Goal: Transaction & Acquisition: Purchase product/service

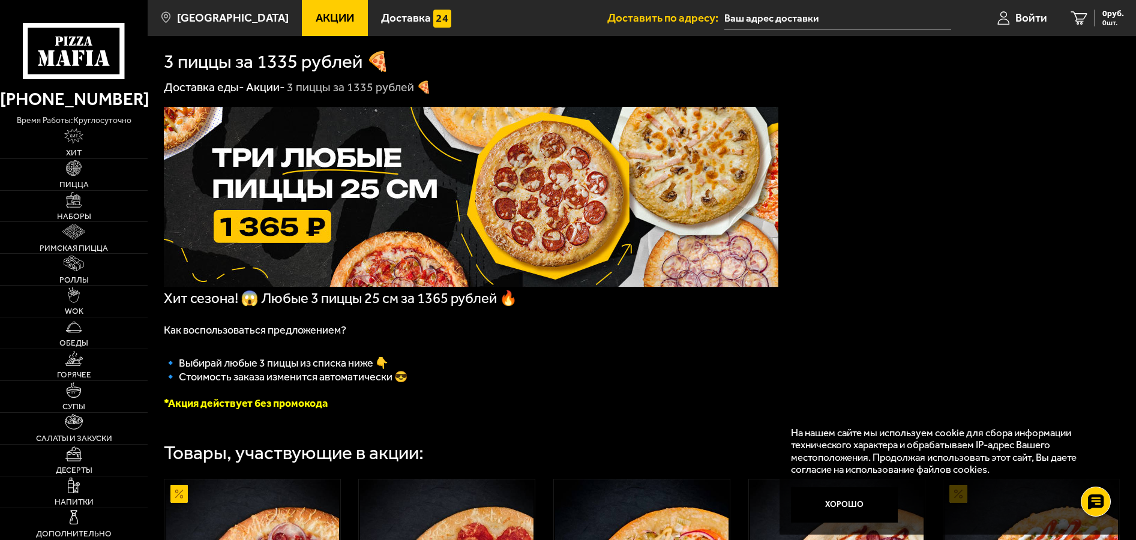
scroll to position [429, 0]
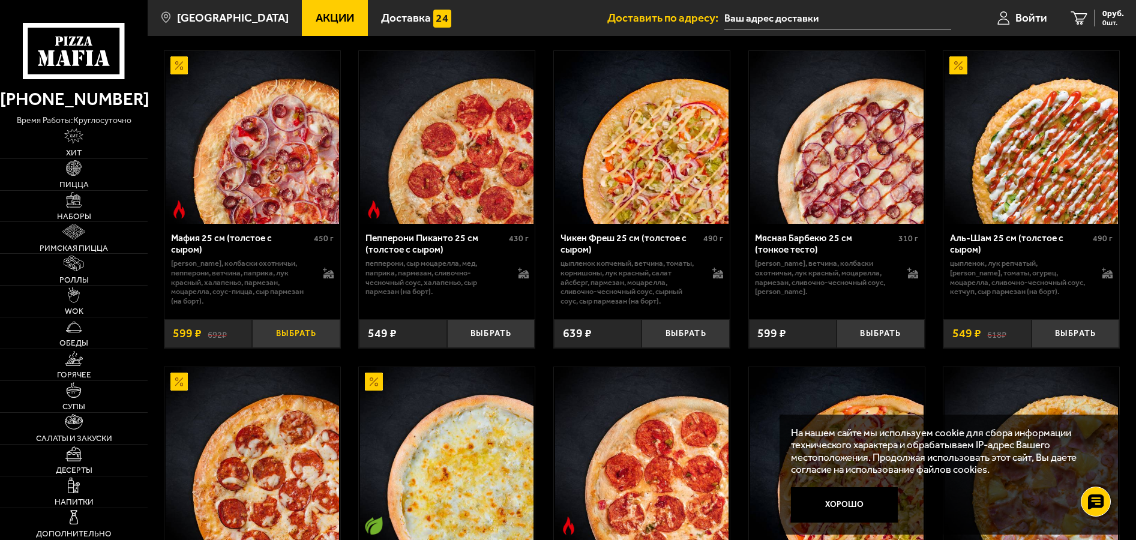
click at [326, 339] on button "Выбрать" at bounding box center [296, 333] width 88 height 29
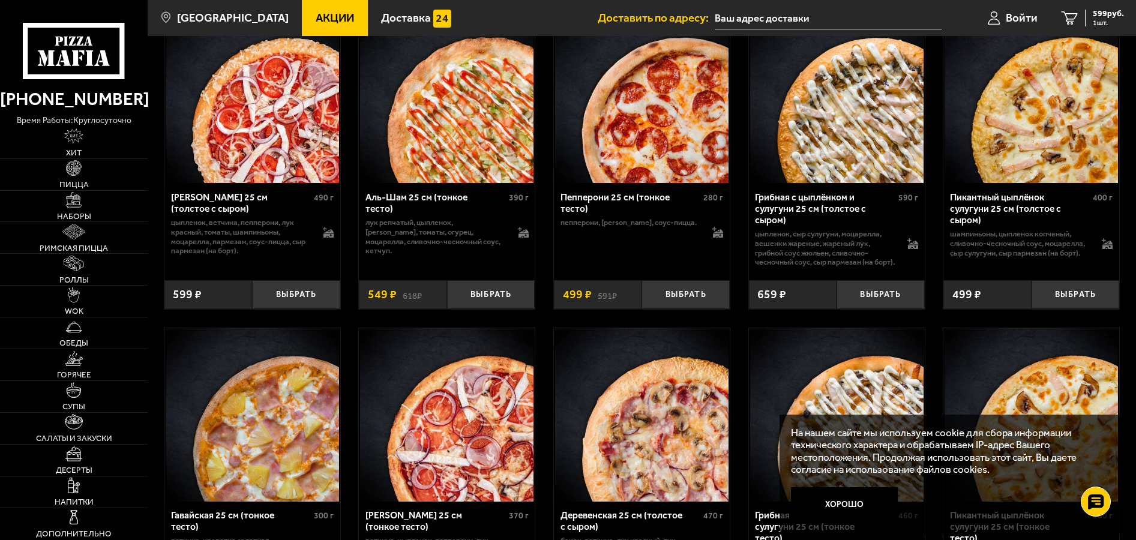
scroll to position [1163, 0]
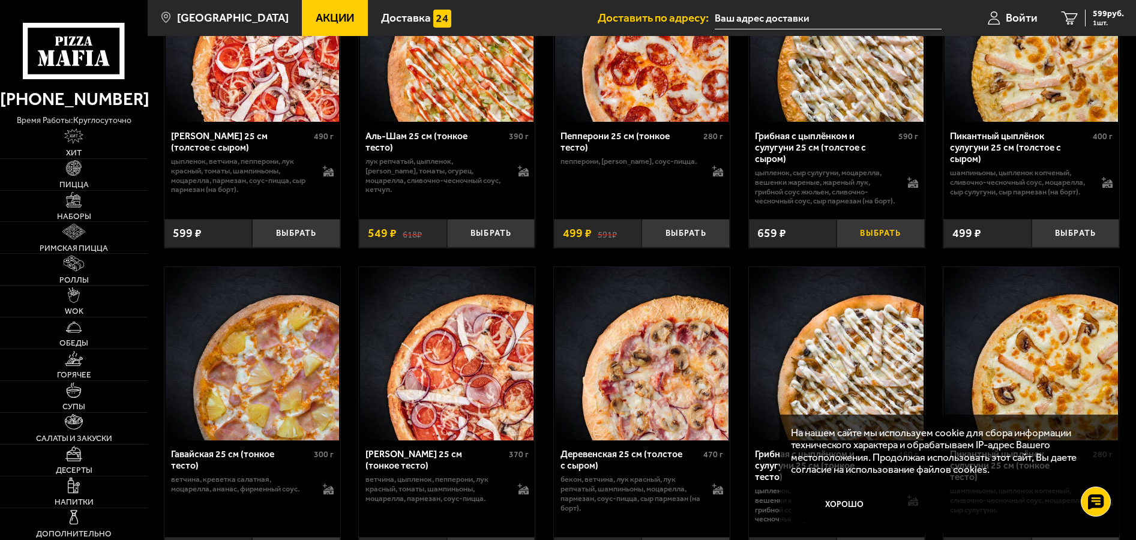
click at [895, 248] on button "Выбрать" at bounding box center [881, 233] width 88 height 29
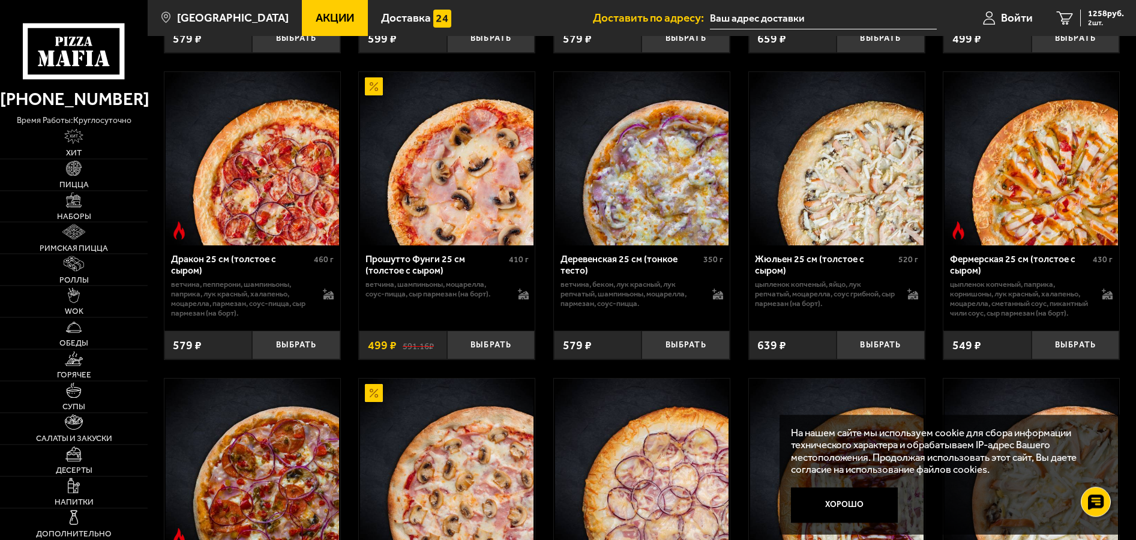
scroll to position [1715, 0]
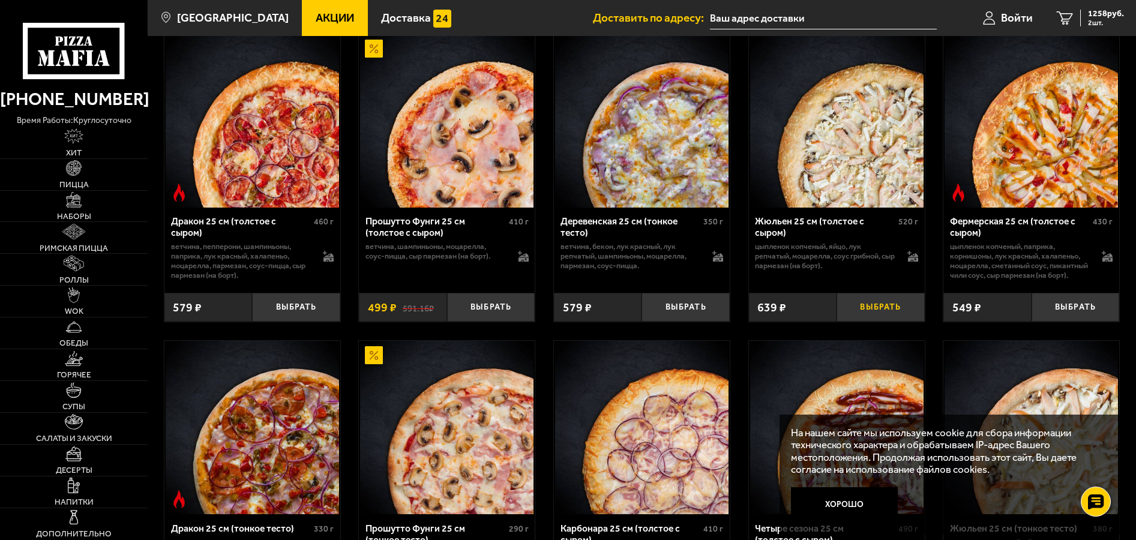
click at [888, 322] on button "Выбрать" at bounding box center [881, 307] width 88 height 29
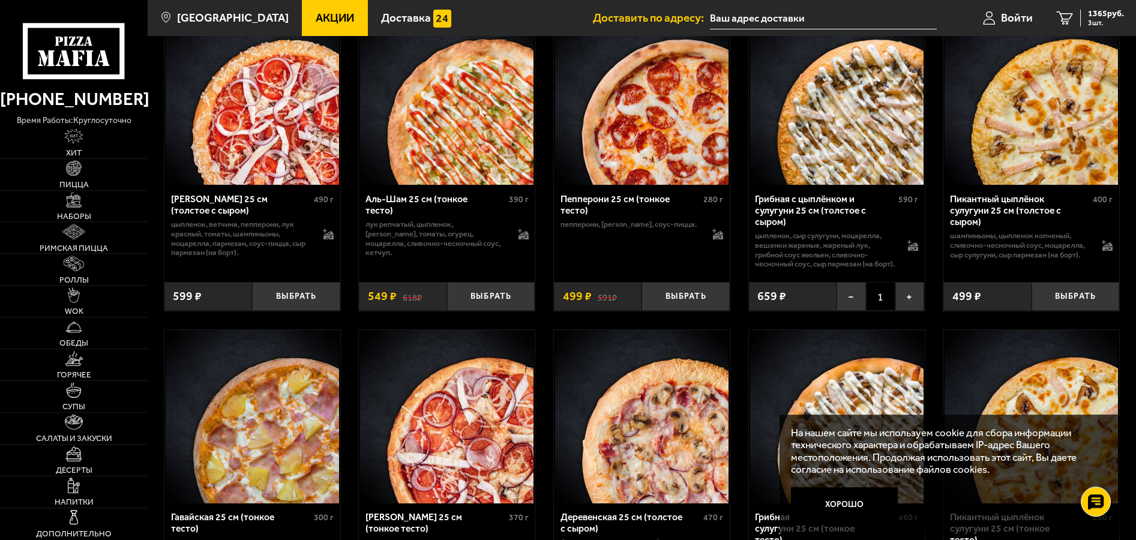
scroll to position [1102, 0]
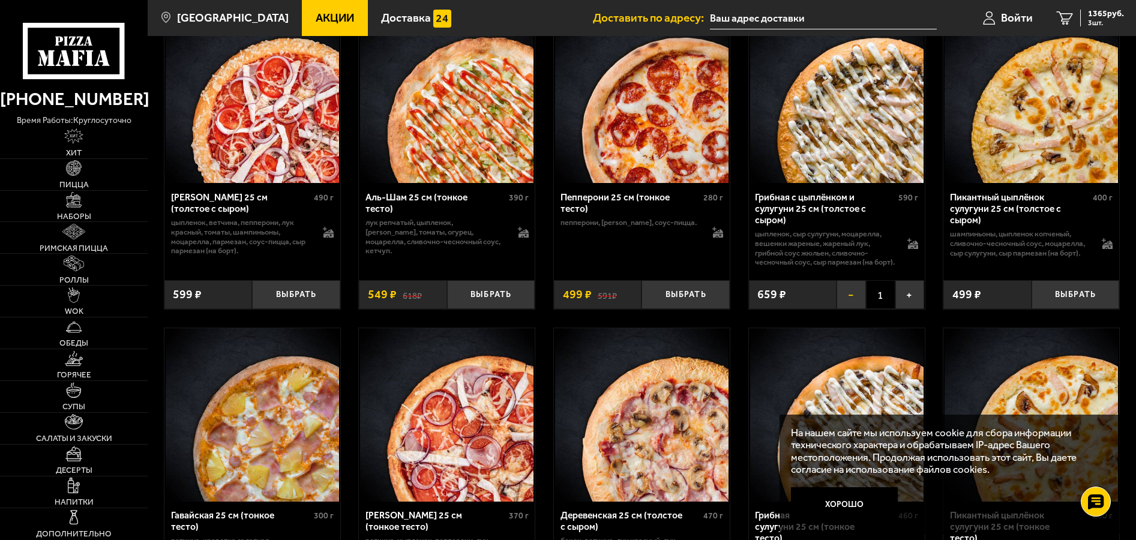
click at [843, 309] on button "−" at bounding box center [851, 294] width 29 height 29
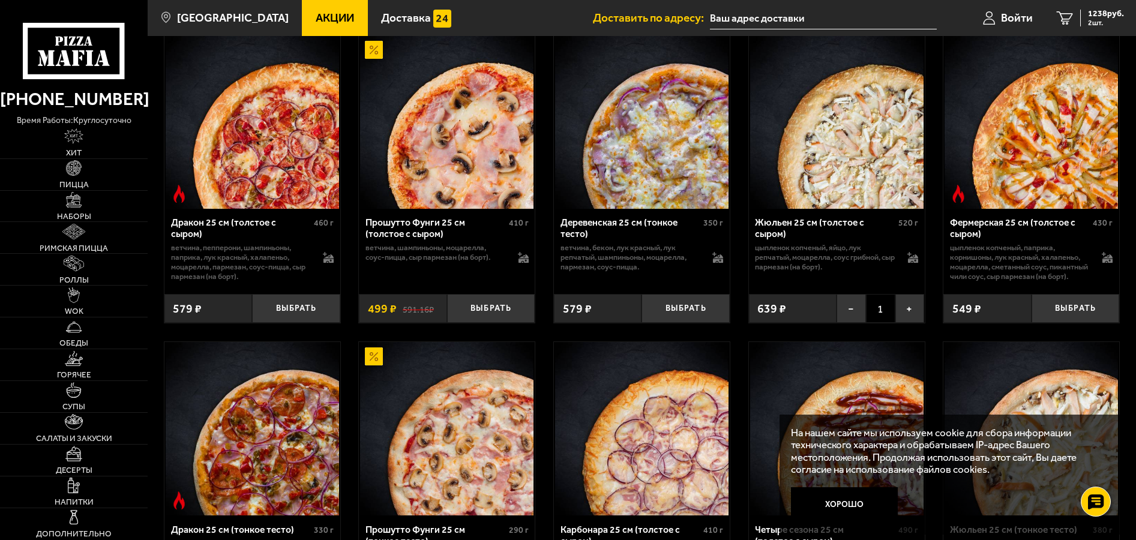
scroll to position [1715, 0]
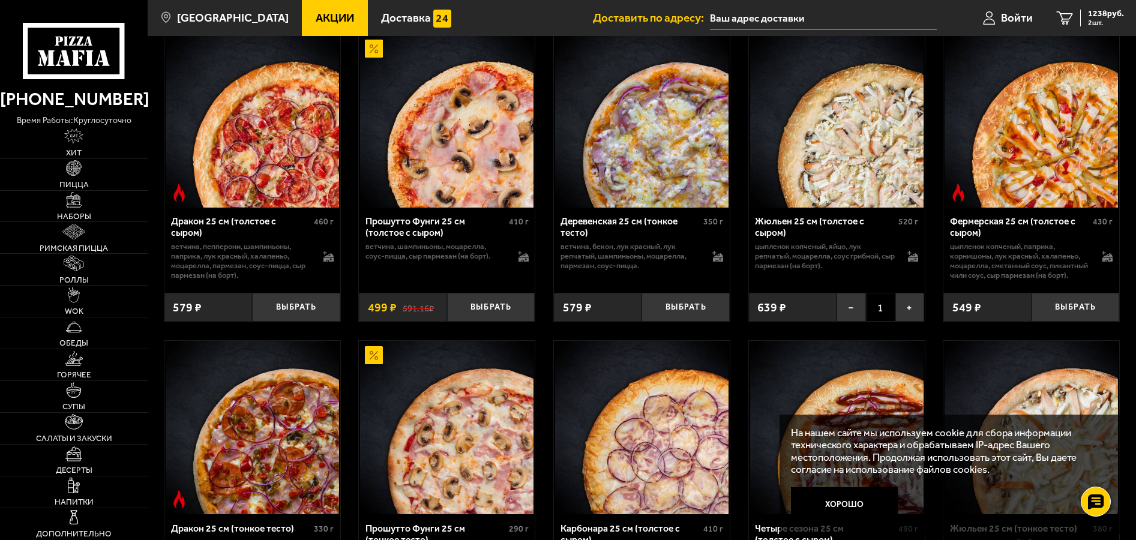
drag, startPoint x: 483, startPoint y: 331, endPoint x: 481, endPoint y: 384, distance: 52.9
click at [481, 384] on div "Мафия 25 см (толстое с сыром) 450 г бекон, колбаски охотничьи, пепперони, ветчи…" at bounding box center [642, 478] width 989 height 3460
click at [303, 322] on button "Выбрать" at bounding box center [296, 307] width 88 height 29
click at [1117, 10] on span "1365 руб." at bounding box center [1106, 14] width 36 height 8
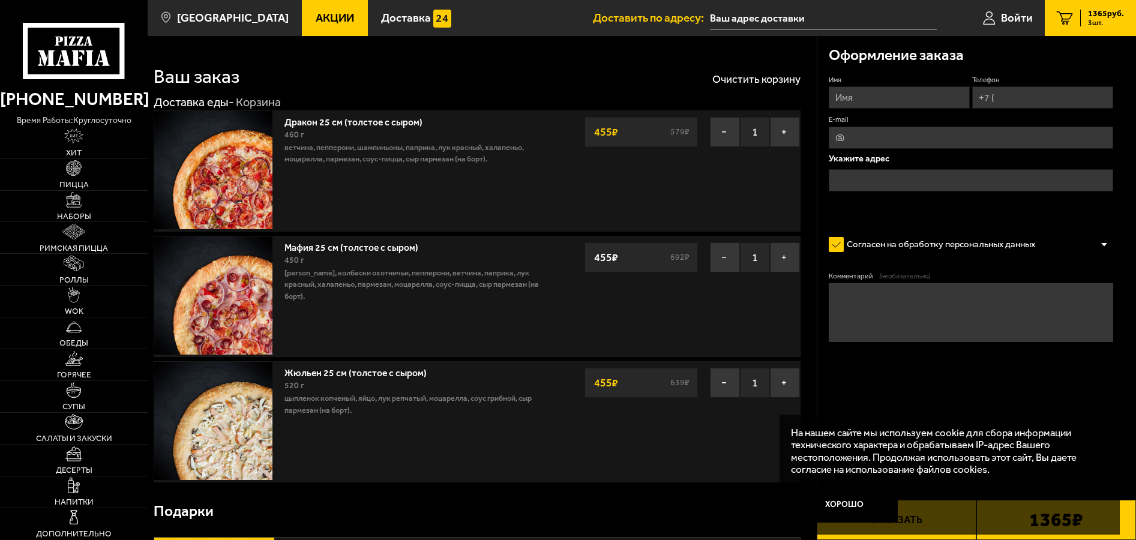
click at [843, 92] on input "Имя" at bounding box center [899, 97] width 141 height 22
type input "[PERSON_NAME]"
click at [1001, 104] on input "Телефон" at bounding box center [1043, 97] width 141 height 22
type input "[PHONE_NUMBER]"
click at [878, 179] on input "text" at bounding box center [971, 180] width 284 height 22
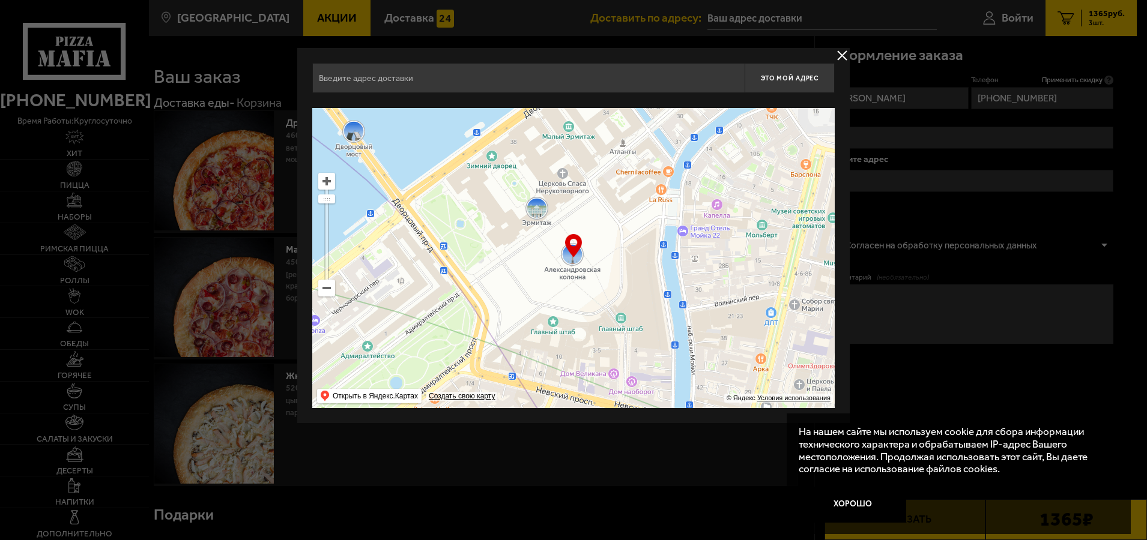
click at [360, 81] on input "text" at bounding box center [528, 78] width 432 height 30
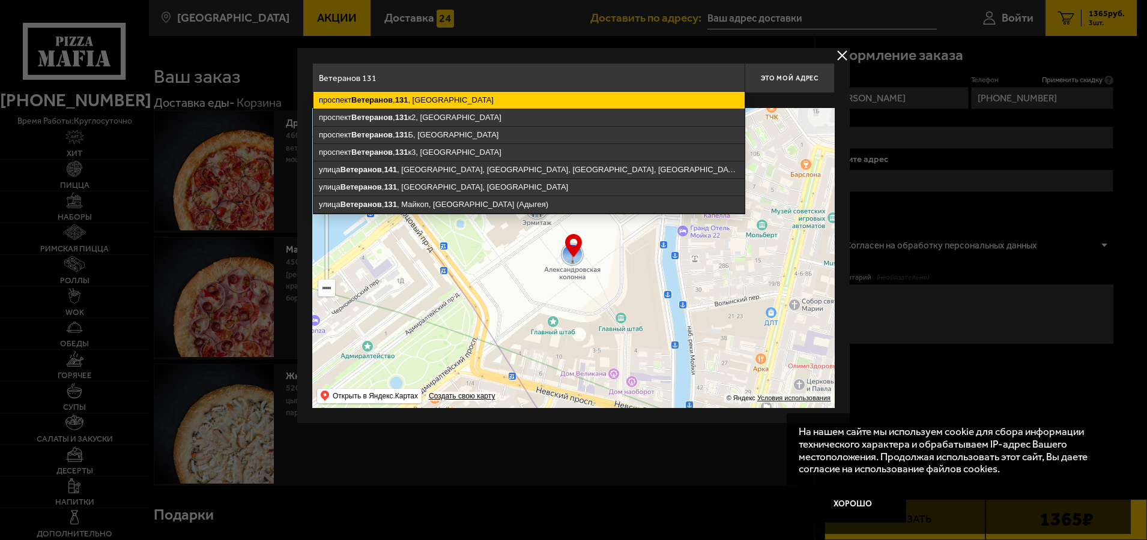
click at [408, 103] on ymaps "131" at bounding box center [401, 99] width 13 height 9
type input "[STREET_ADDRESS]"
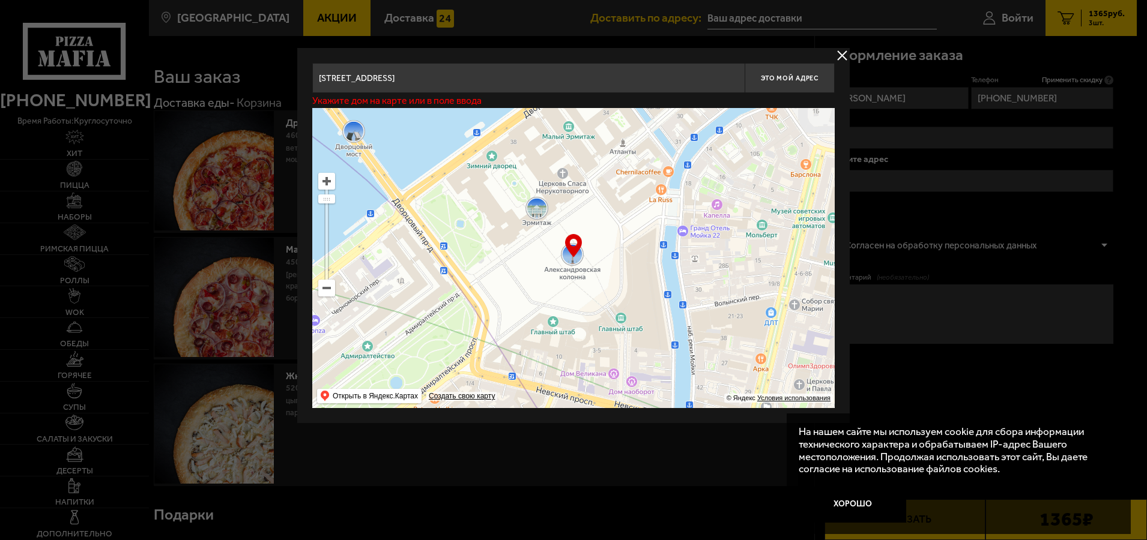
type input "[STREET_ADDRESS]"
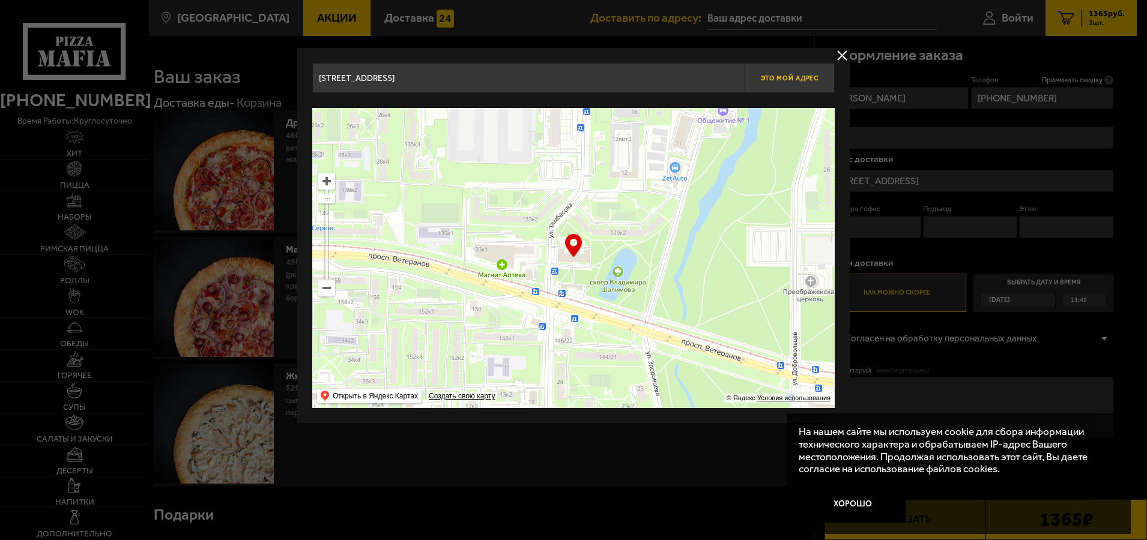
click at [783, 73] on button "Это мой адрес" at bounding box center [789, 78] width 90 height 30
type input "[STREET_ADDRESS]"
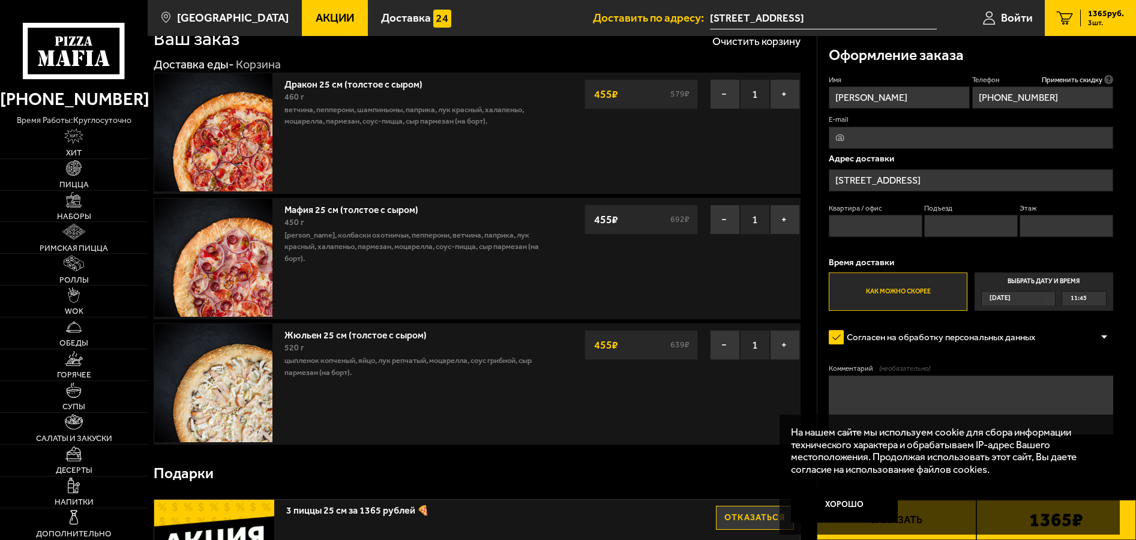
scroll to position [61, 0]
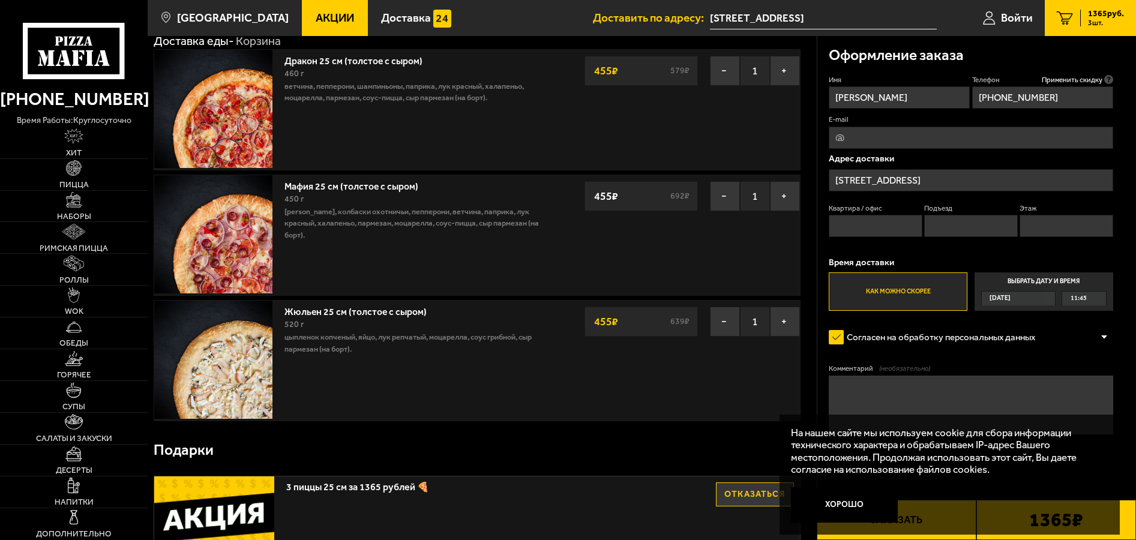
click at [863, 223] on input "Квартира / офис" at bounding box center [876, 226] width 94 height 22
click at [1077, 224] on input "Этаж" at bounding box center [1067, 226] width 94 height 22
type input "2"
click at [868, 228] on input "Квартира / офис" at bounding box center [876, 226] width 94 height 22
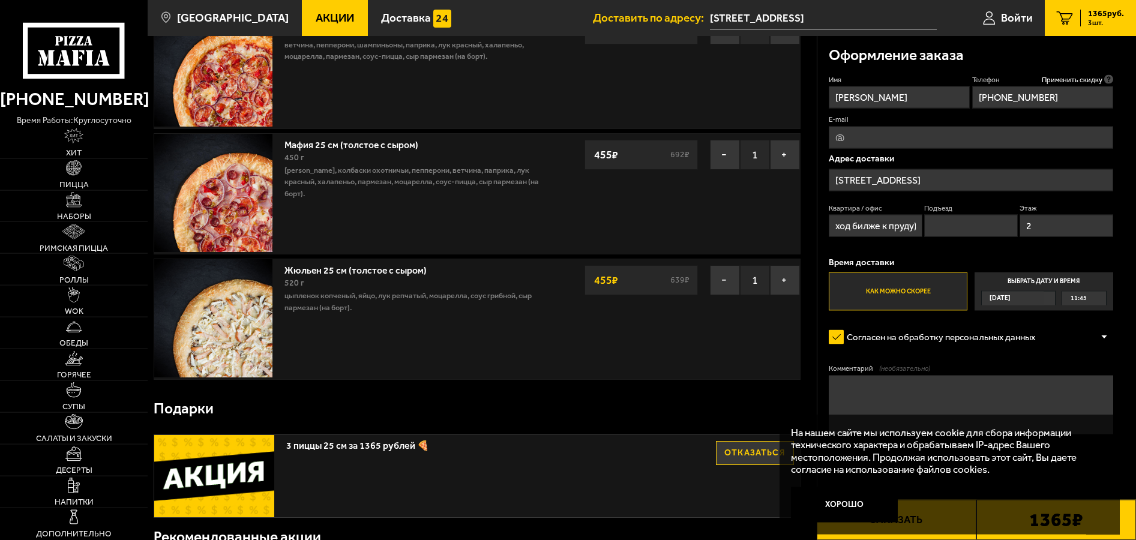
scroll to position [122, 0]
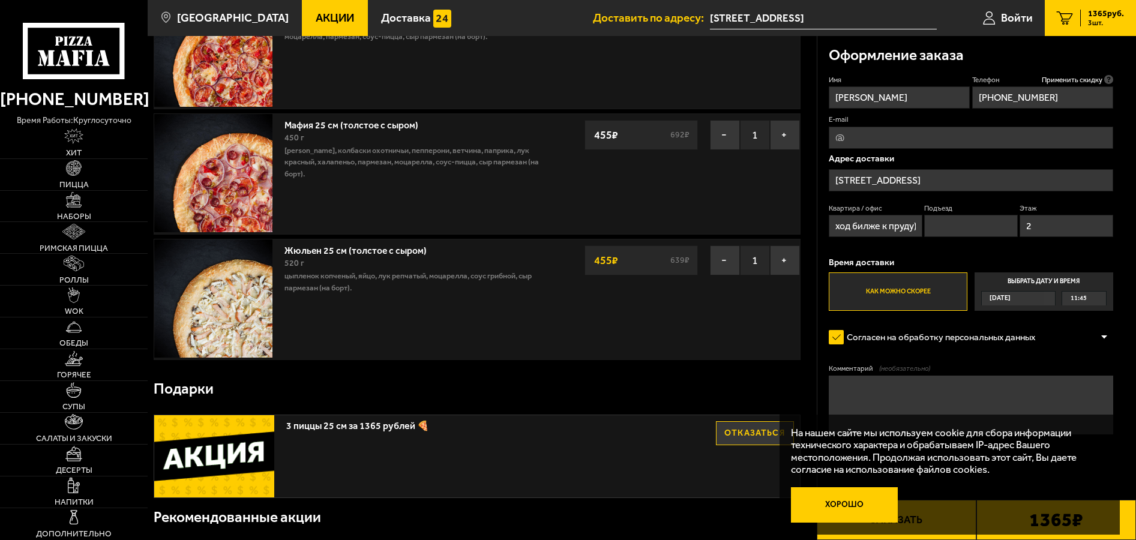
type input "офис (вход билже к пруду)"
click at [874, 513] on button "Хорошо" at bounding box center [844, 504] width 106 height 35
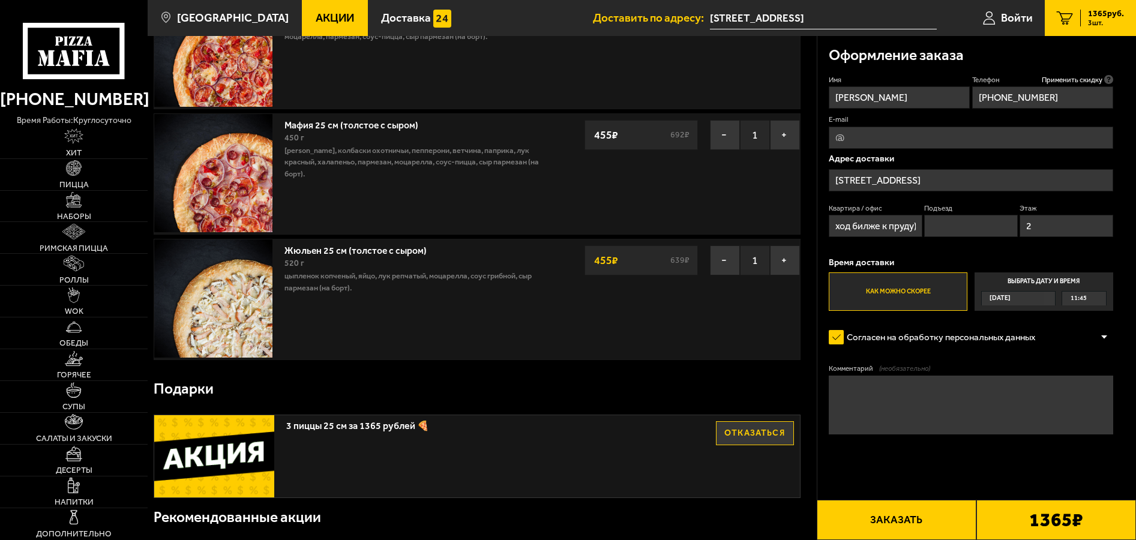
click at [930, 515] on button "Заказать" at bounding box center [897, 520] width 160 height 40
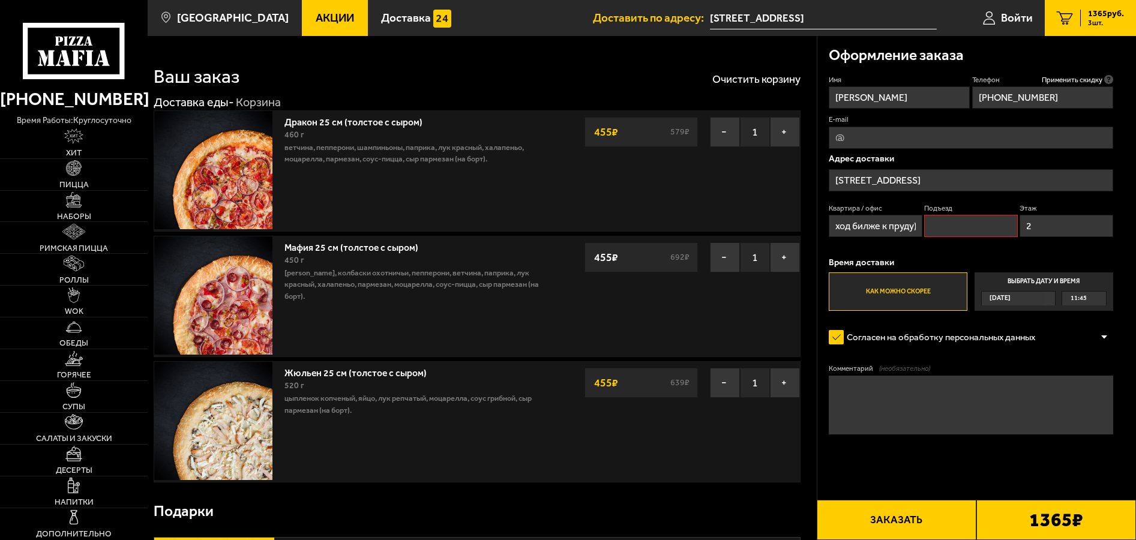
scroll to position [0, 32]
click at [959, 240] on div "Квартира / офис офис (вход билже к пруду) Подъезд Этаж 2" at bounding box center [971, 224] width 284 height 40
click at [957, 225] on input "Подъезд" at bounding box center [971, 226] width 94 height 22
type input "1"
click at [885, 508] on button "Заказать" at bounding box center [897, 520] width 160 height 40
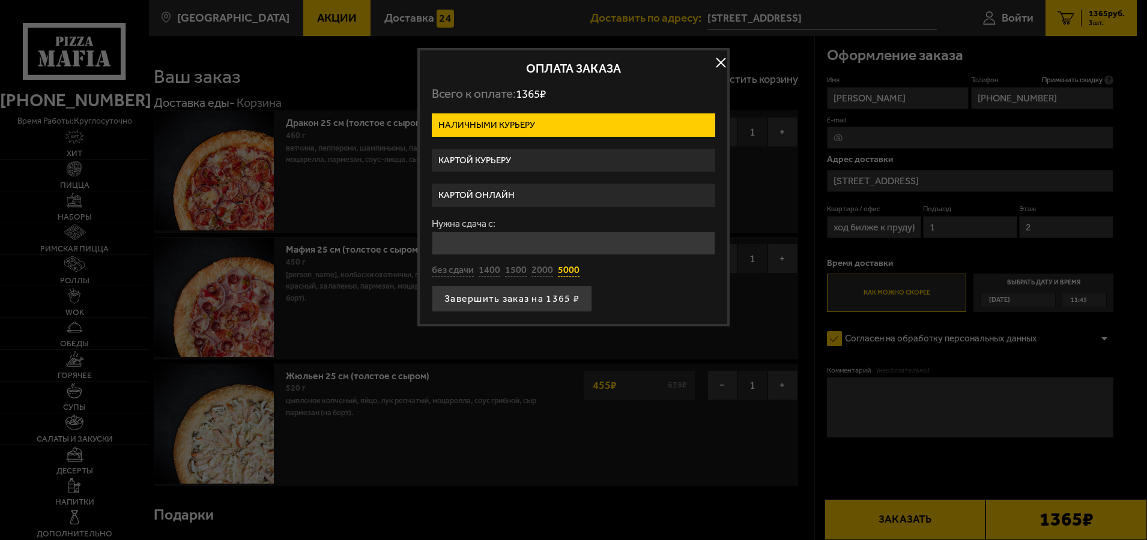
click at [572, 271] on button "5000" at bounding box center [569, 270] width 22 height 13
type input "5000"
click at [535, 305] on button "Завершить заказ на 1365 ₽" at bounding box center [512, 299] width 160 height 26
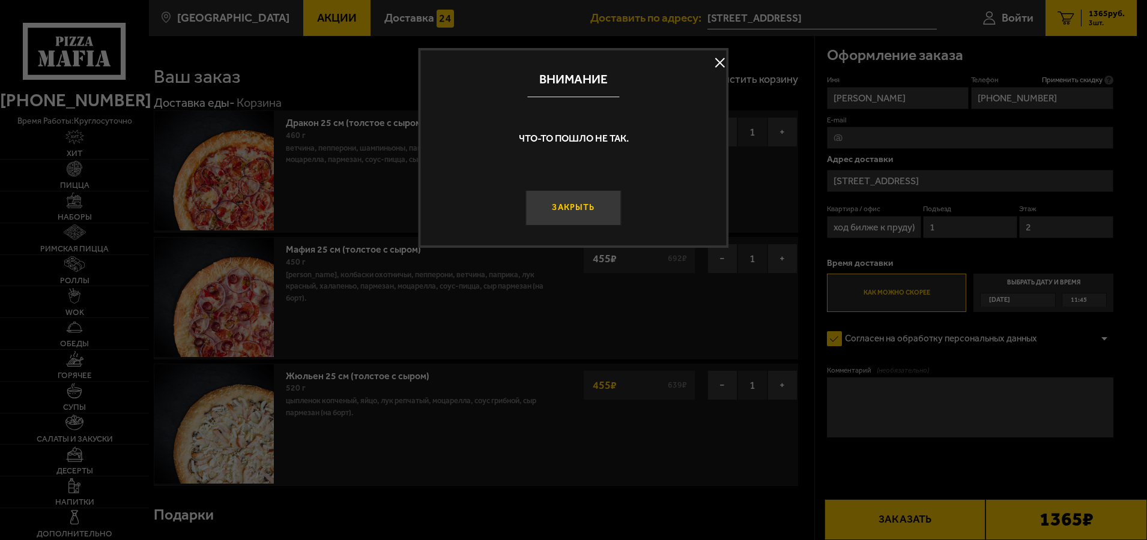
click at [595, 220] on button "Закрыть" at bounding box center [572, 208] width 95 height 36
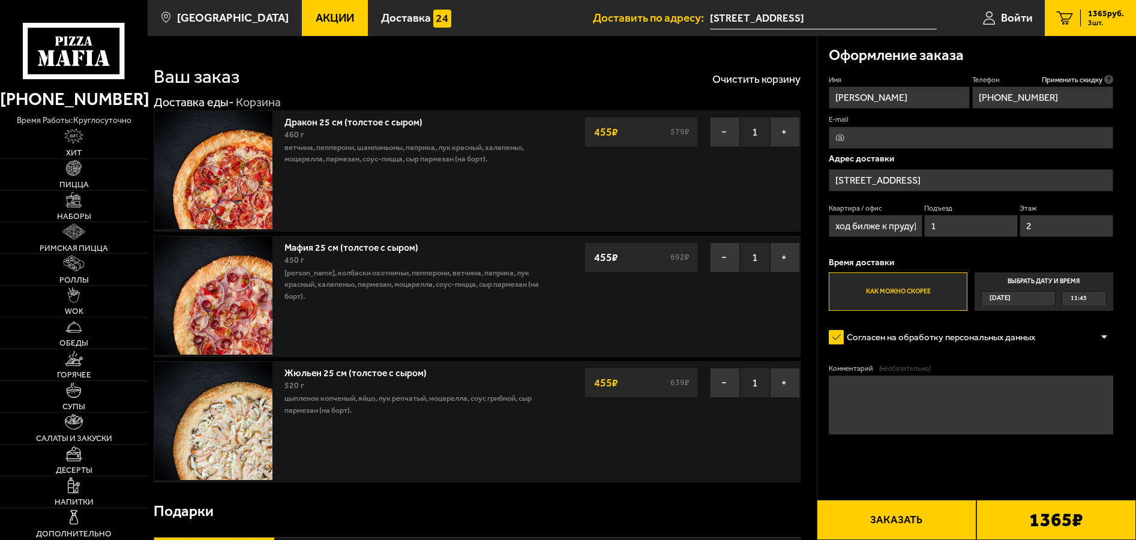
click at [914, 507] on button "Заказать" at bounding box center [897, 520] width 160 height 40
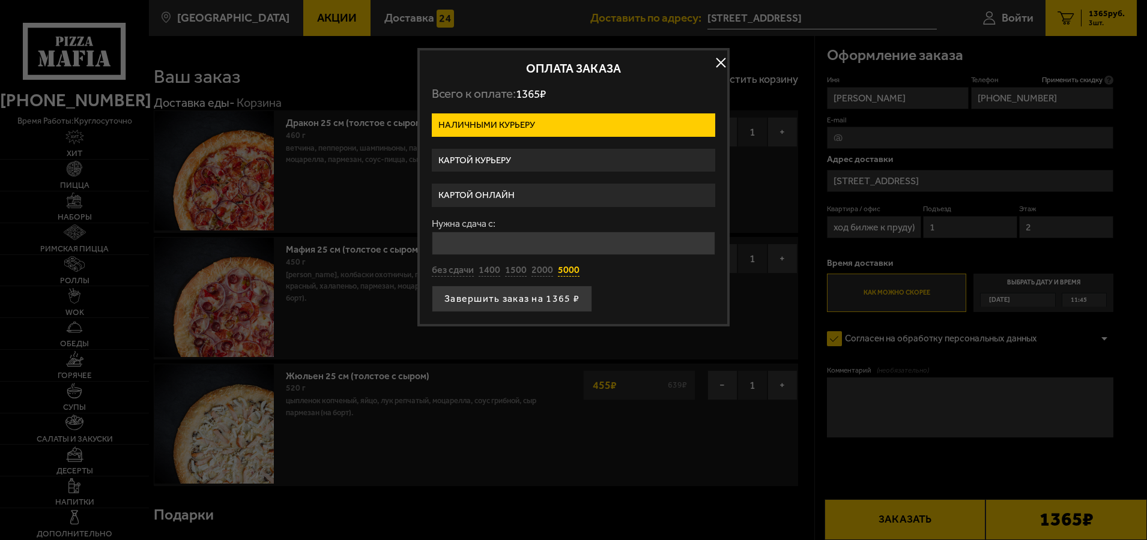
click at [569, 271] on button "5000" at bounding box center [569, 270] width 22 height 13
type input "5000"
click at [550, 293] on button "Завершить заказ на 1365 ₽" at bounding box center [512, 299] width 160 height 26
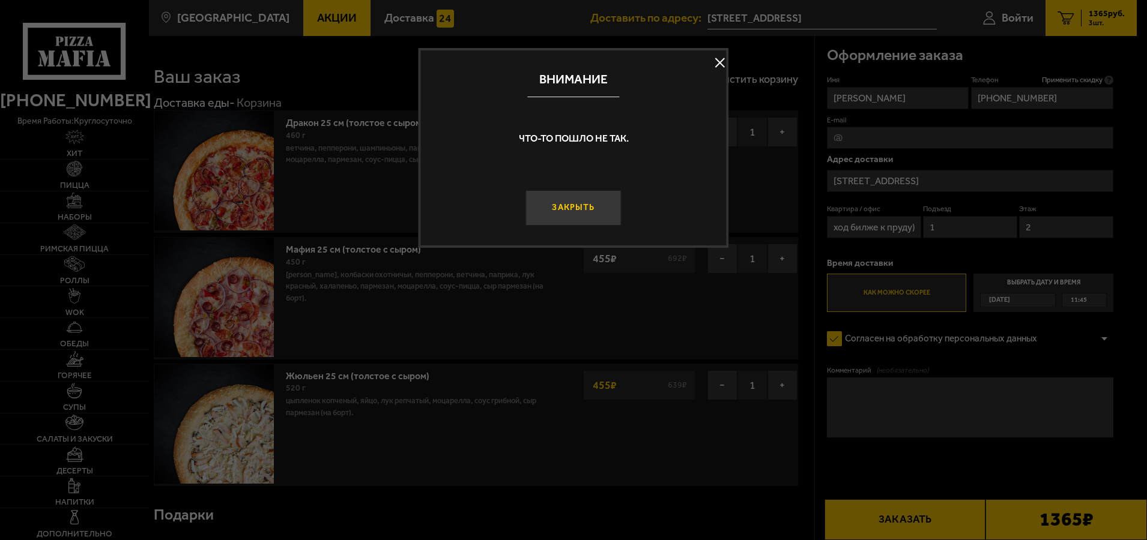
click at [558, 213] on button "Закрыть" at bounding box center [572, 208] width 95 height 36
